Goal: Transaction & Acquisition: Purchase product/service

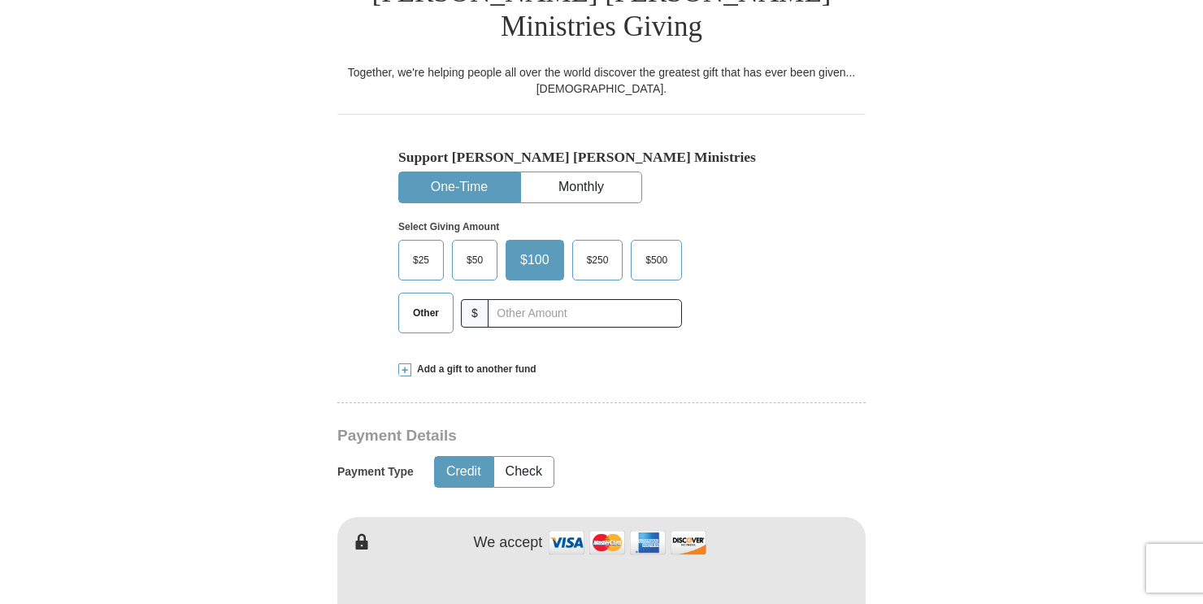
scroll to position [451, 0]
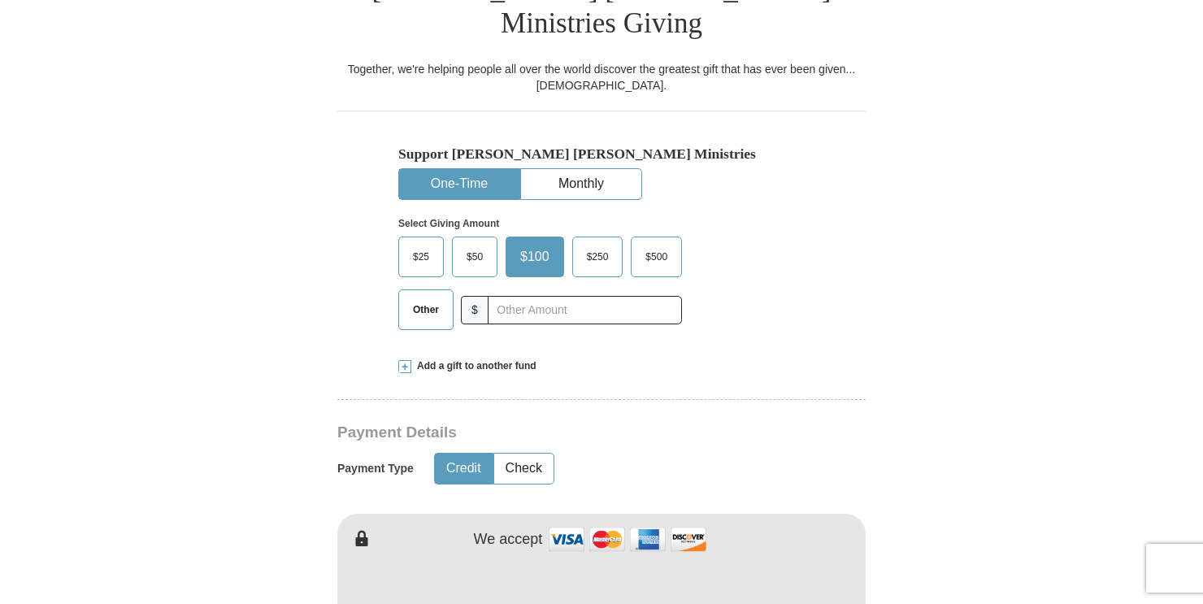
click at [433, 298] on span "Other" at bounding box center [426, 310] width 42 height 24
click at [0, 0] on input "Other" at bounding box center [0, 0] width 0 height 0
click at [476, 169] on button "One-Time" at bounding box center [459, 184] width 120 height 30
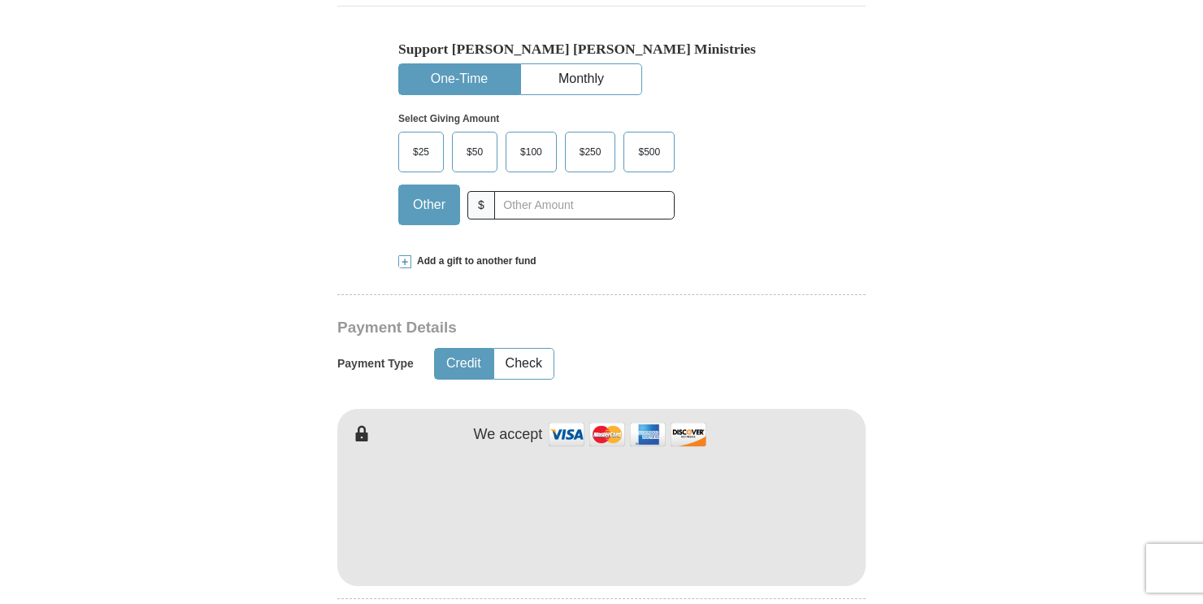
scroll to position [563, 0]
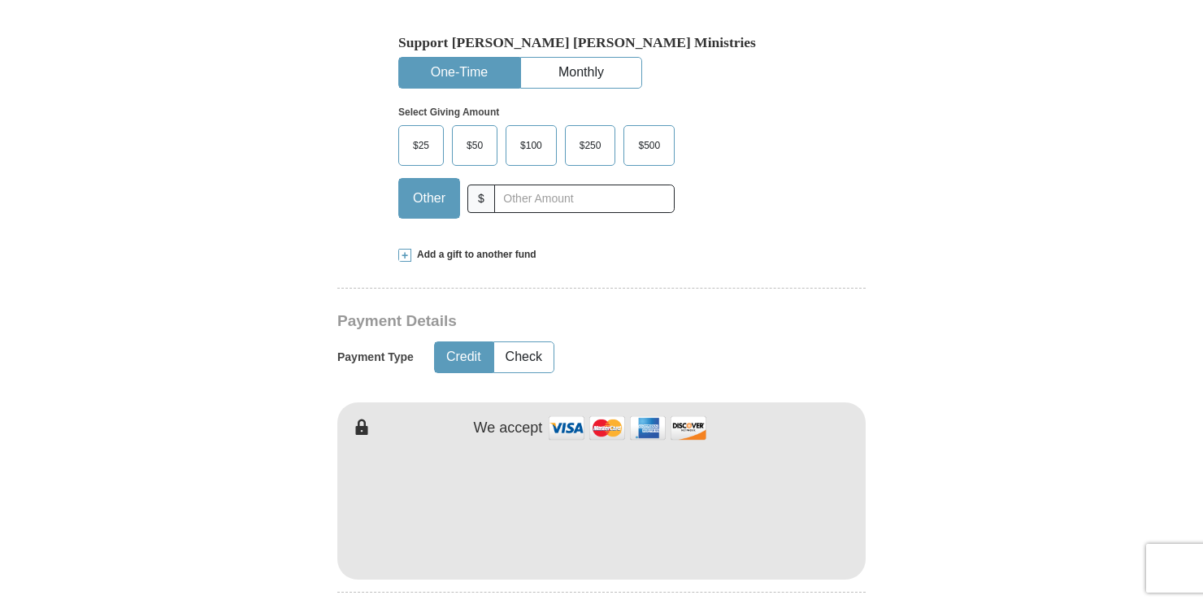
click at [405, 249] on span at bounding box center [404, 255] width 13 height 13
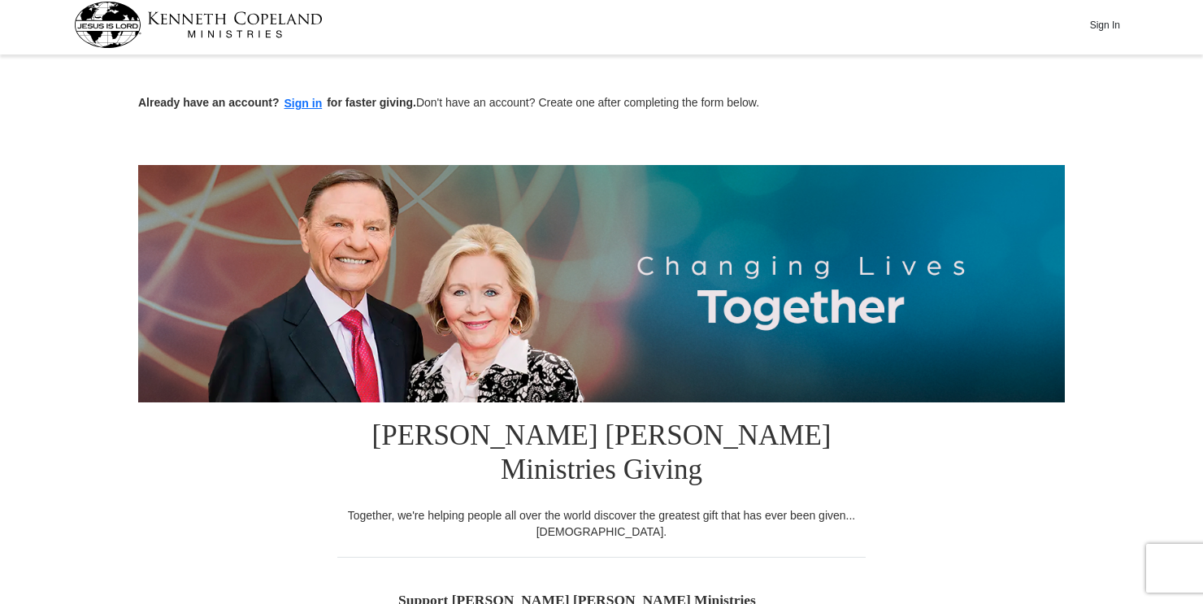
scroll to position [0, 0]
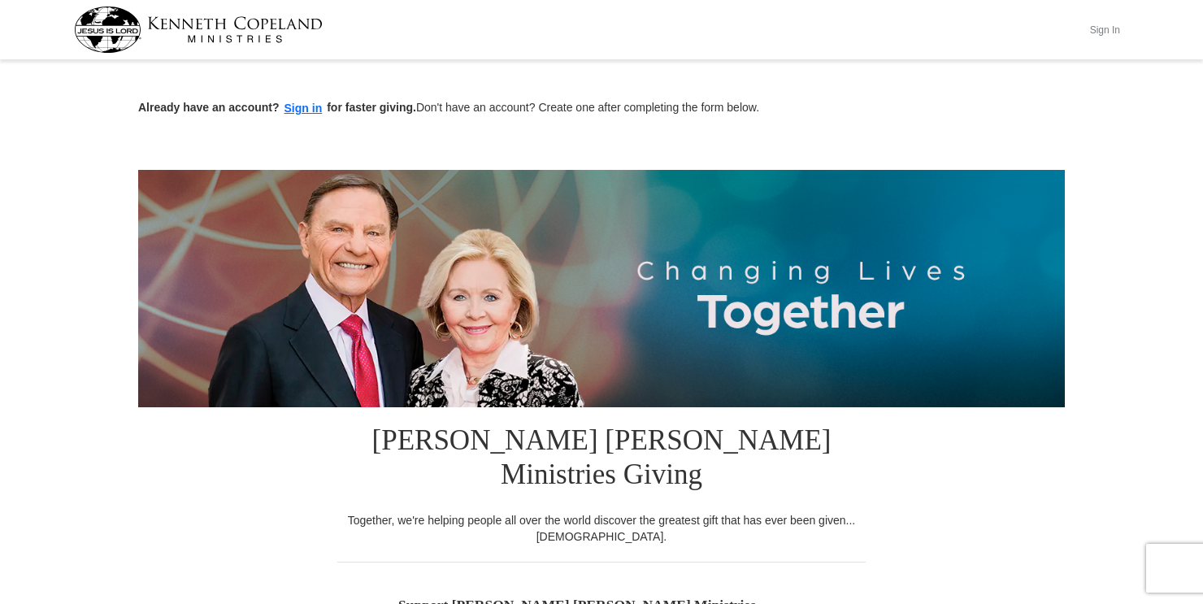
click at [1104, 27] on button "Sign In" at bounding box center [1105, 29] width 49 height 25
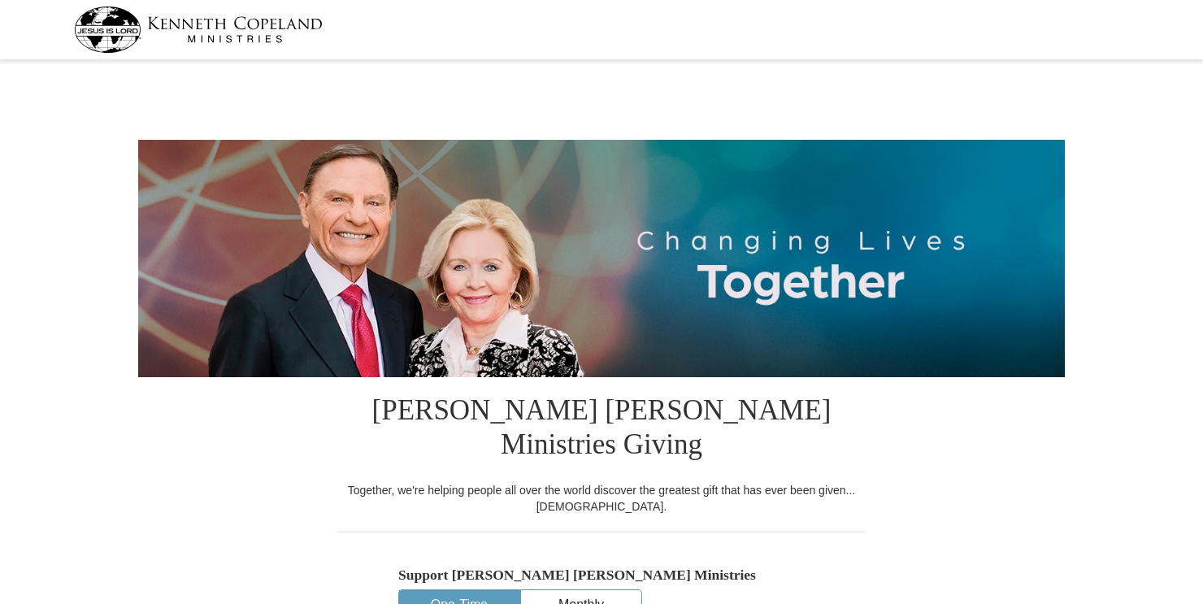
select select "FL"
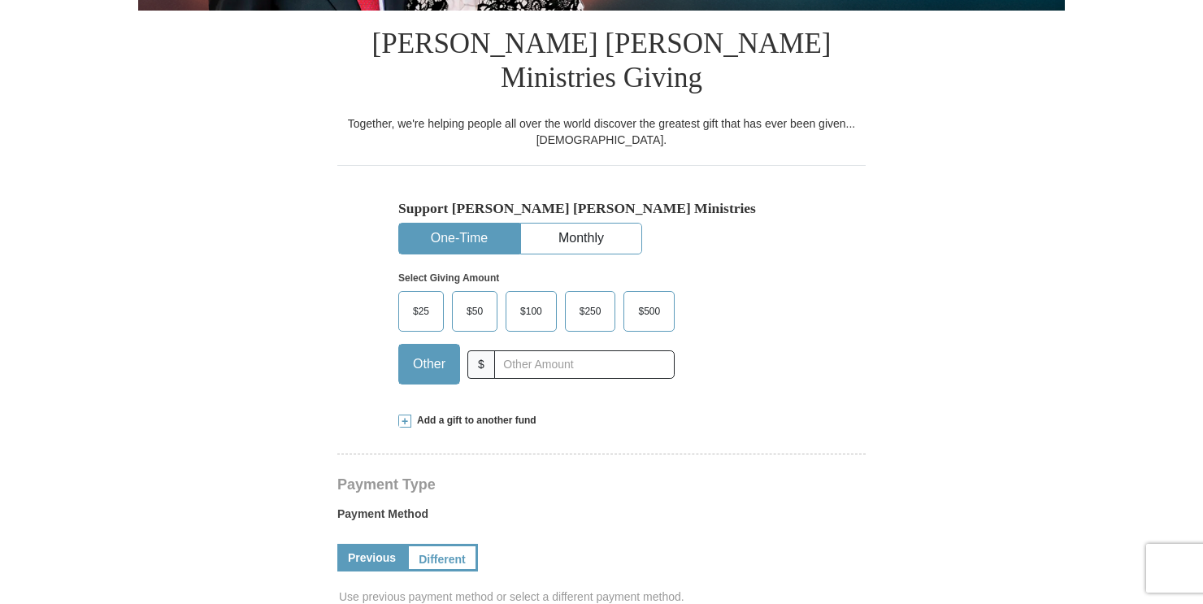
scroll to position [345, 0]
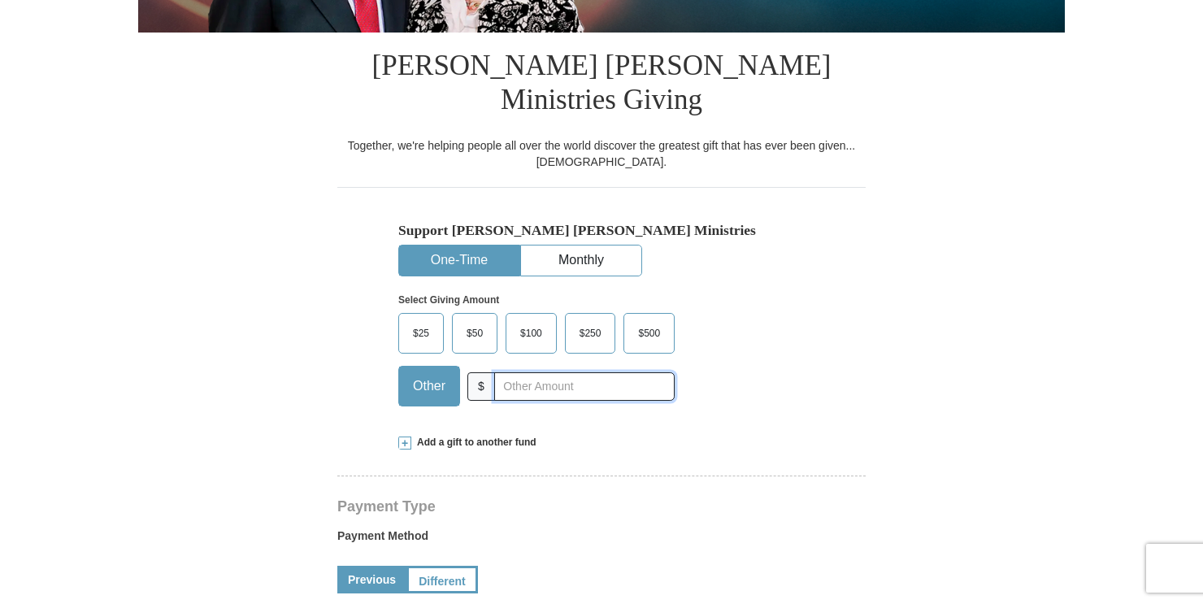
click at [510, 372] on input "text" at bounding box center [584, 386] width 180 height 28
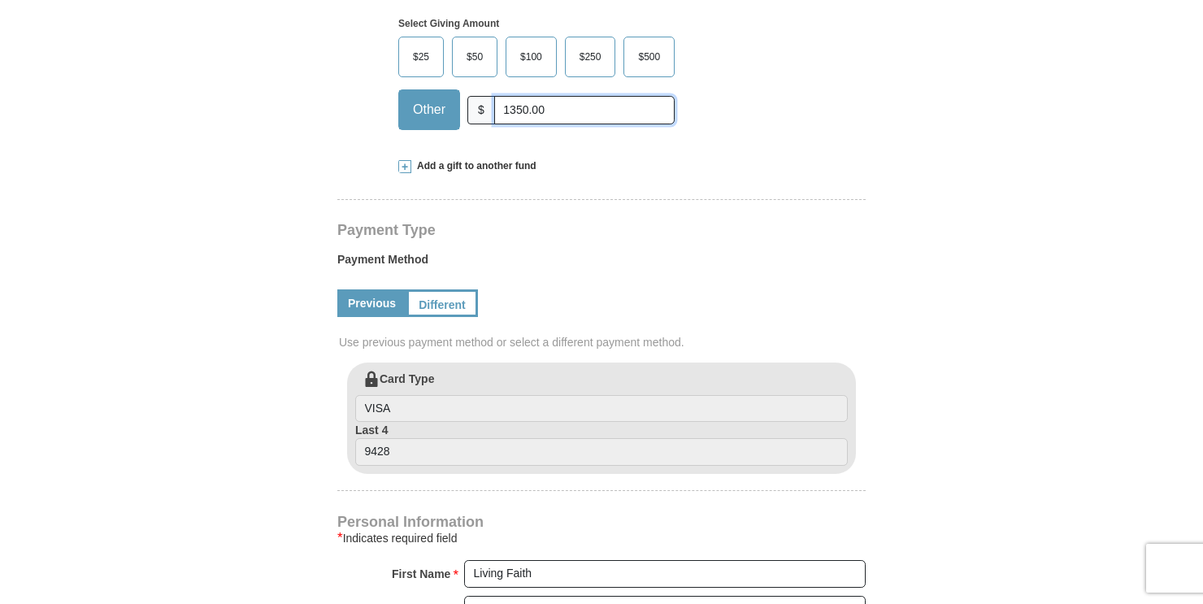
scroll to position [621, 0]
type input "1350.00"
click at [450, 289] on link "Different" at bounding box center [441, 303] width 68 height 28
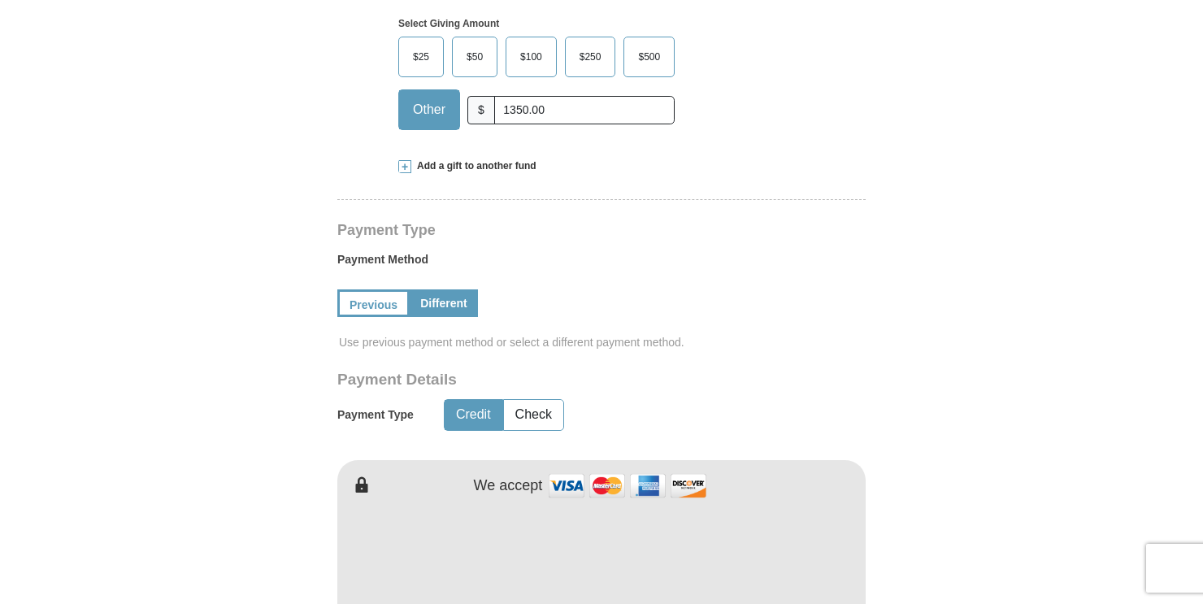
click at [476, 400] on button "Credit" at bounding box center [474, 415] width 58 height 30
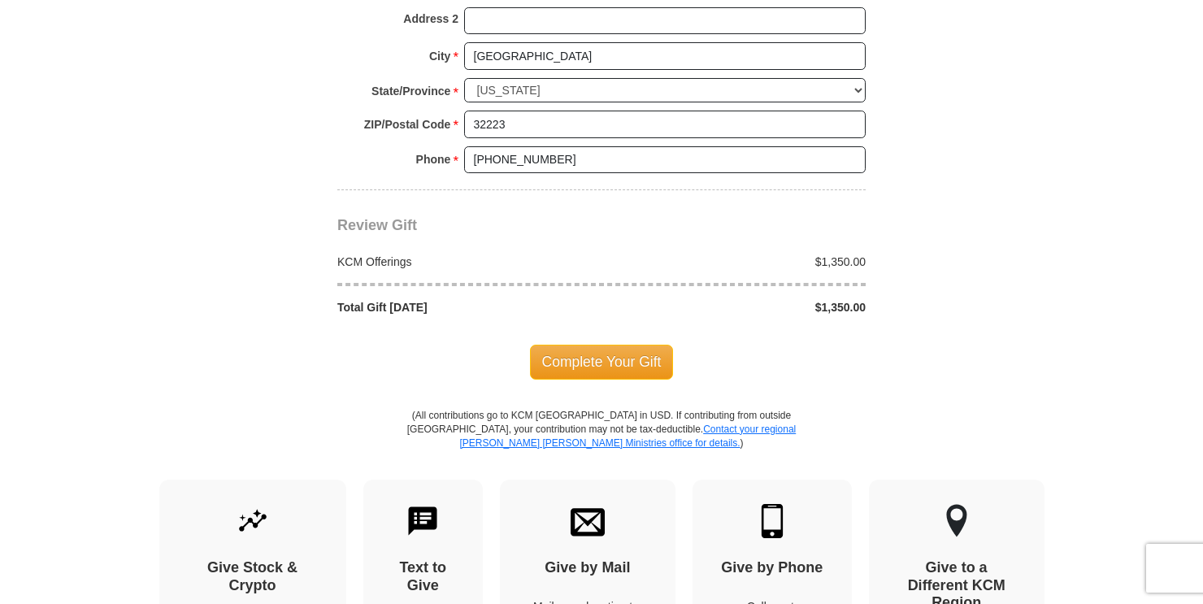
scroll to position [1547, 0]
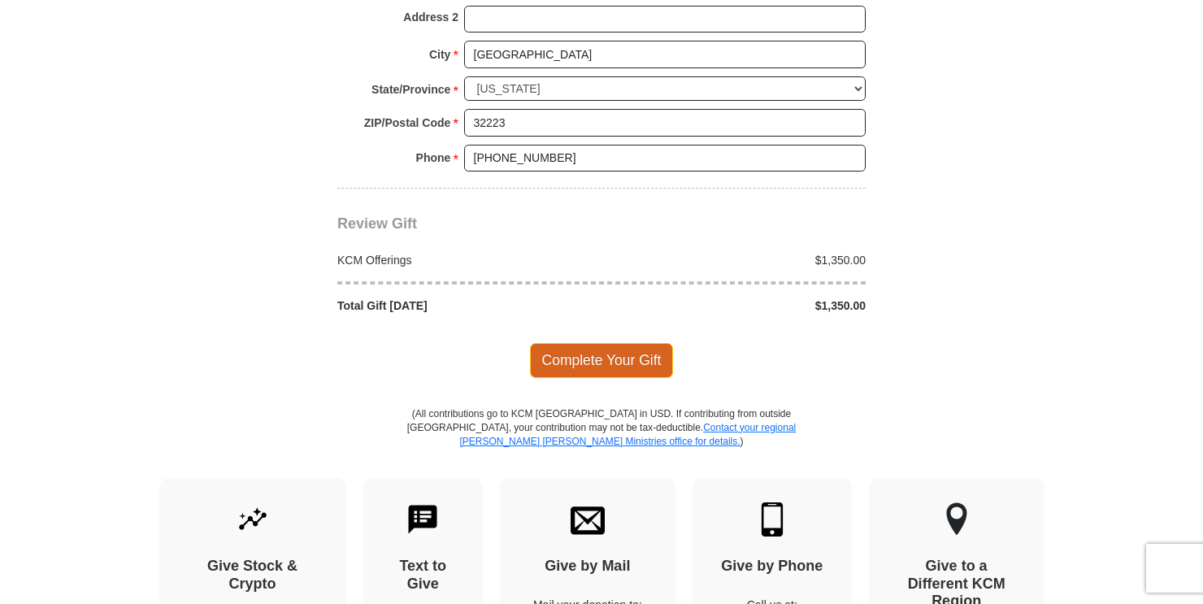
click at [594, 343] on span "Complete Your Gift" at bounding box center [602, 360] width 144 height 34
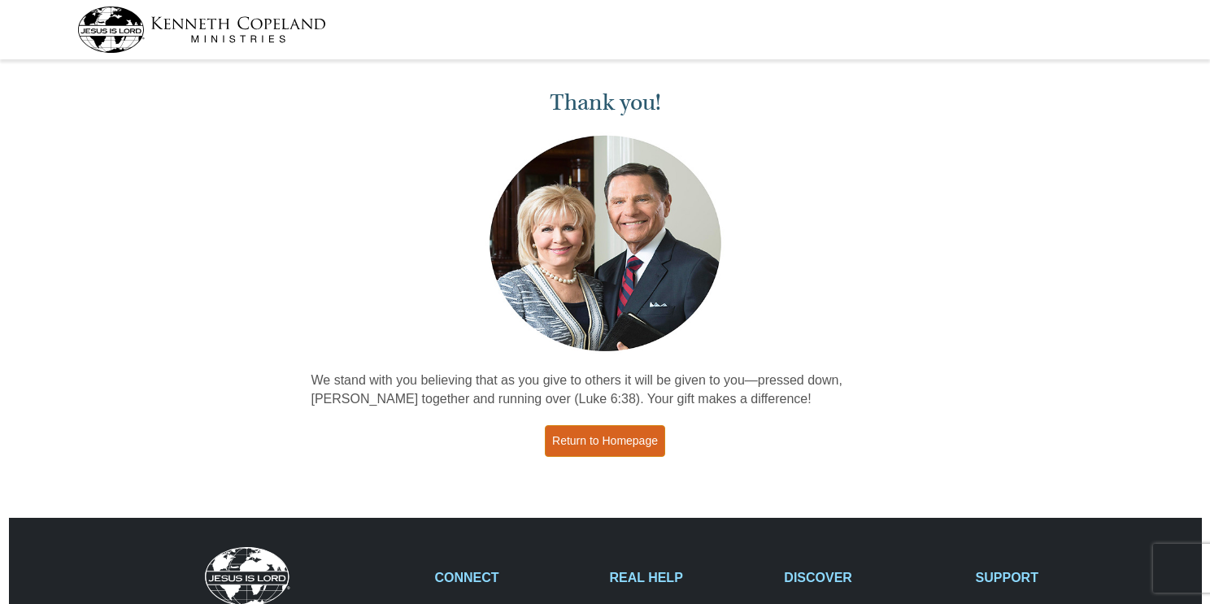
click at [592, 448] on link "Return to Homepage" at bounding box center [605, 441] width 120 height 32
